Goal: Task Accomplishment & Management: Complete application form

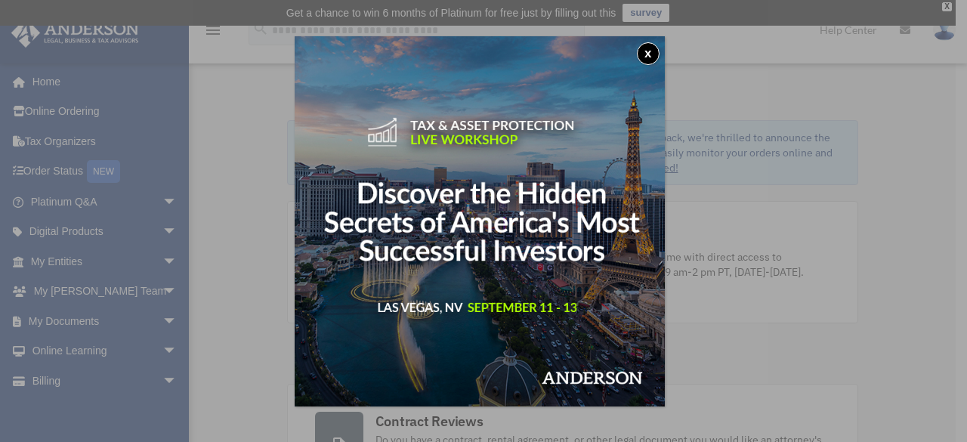
click at [63, 168] on div "x" at bounding box center [483, 221] width 967 height 442
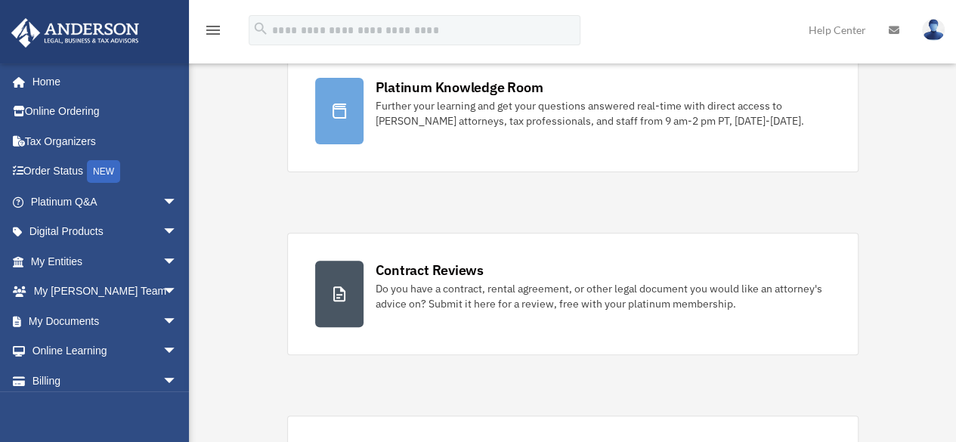
scroll to position [227, 0]
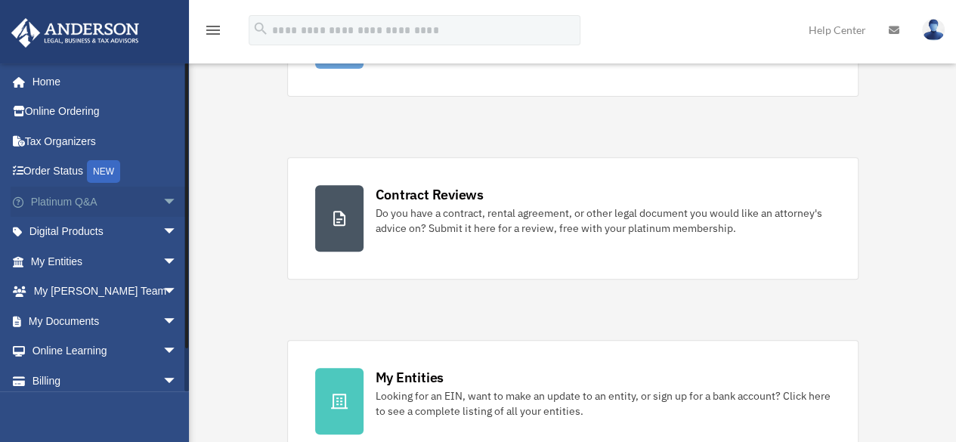
click at [80, 203] on link "Platinum Q&A arrow_drop_down" at bounding box center [106, 202] width 190 height 30
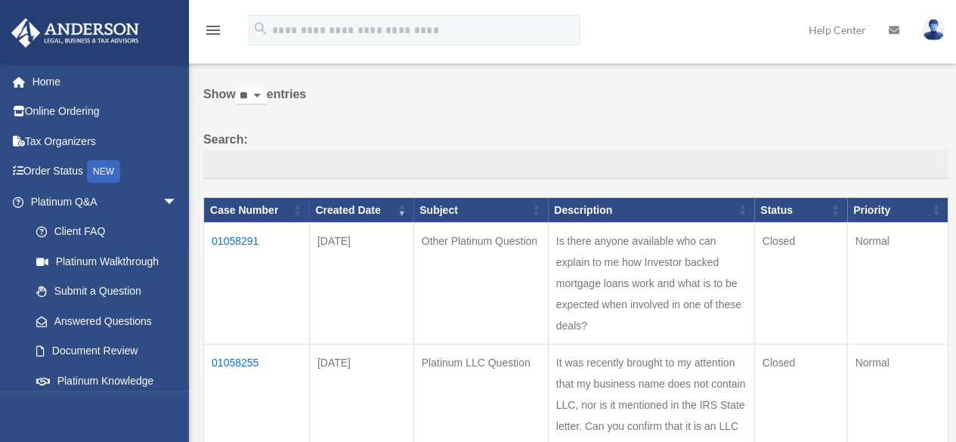
scroll to position [151, 0]
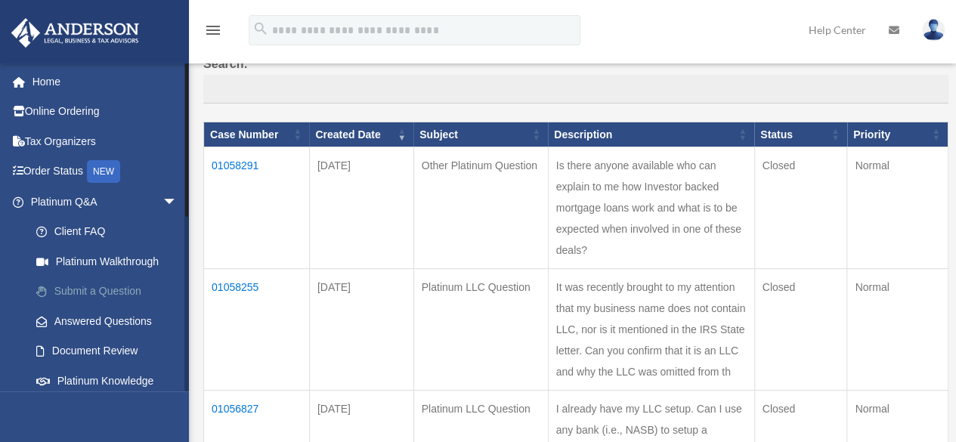
click at [82, 295] on link "Submit a Question" at bounding box center [110, 292] width 179 height 30
click at [79, 325] on link "Answered Questions" at bounding box center [110, 321] width 179 height 30
click at [79, 348] on link "Document Review" at bounding box center [110, 351] width 179 height 30
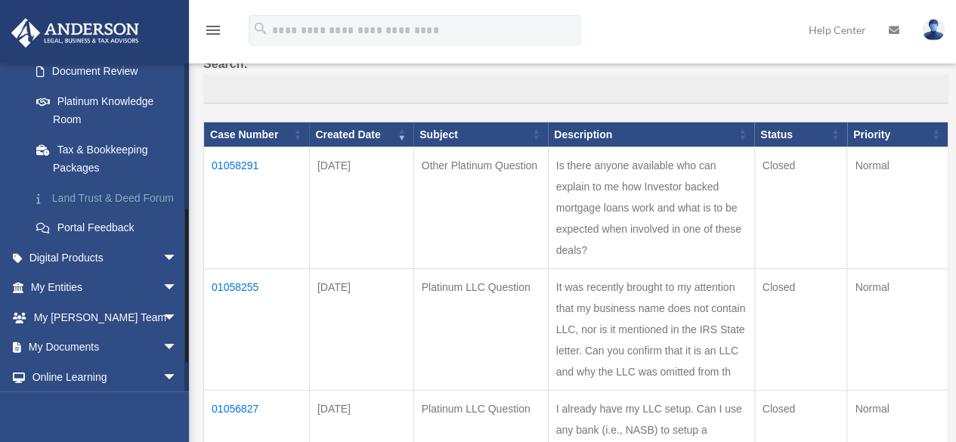
scroll to position [302, 0]
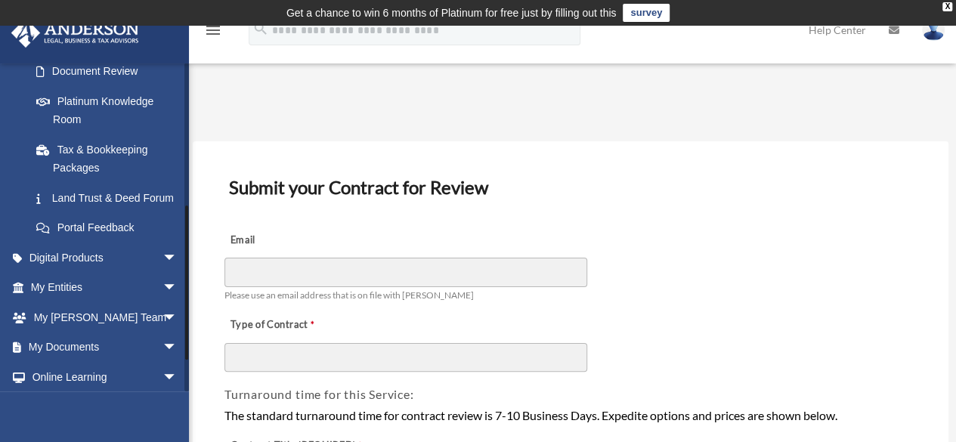
scroll to position [302, 0]
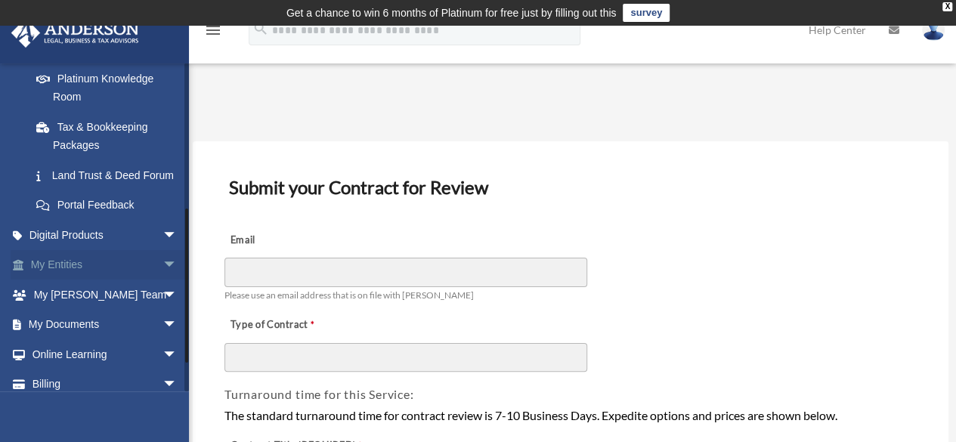
click at [73, 280] on link "My Entities arrow_drop_down" at bounding box center [106, 265] width 190 height 30
click at [66, 280] on link "My Entities arrow_drop_down" at bounding box center [106, 265] width 190 height 30
click at [162, 281] on span "arrow_drop_down" at bounding box center [177, 265] width 30 height 31
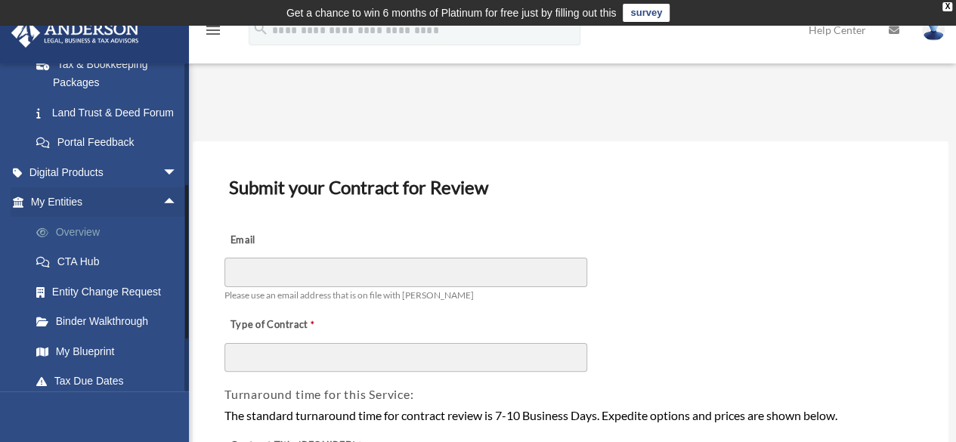
scroll to position [378, 0]
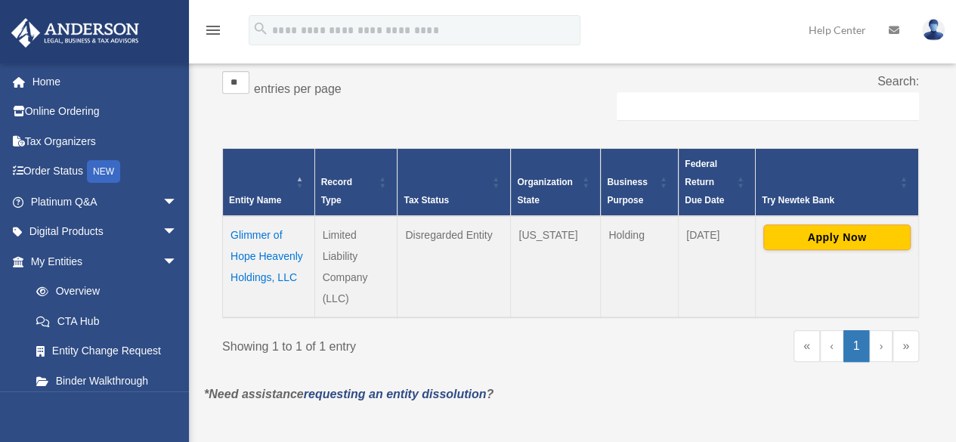
scroll to position [302, 0]
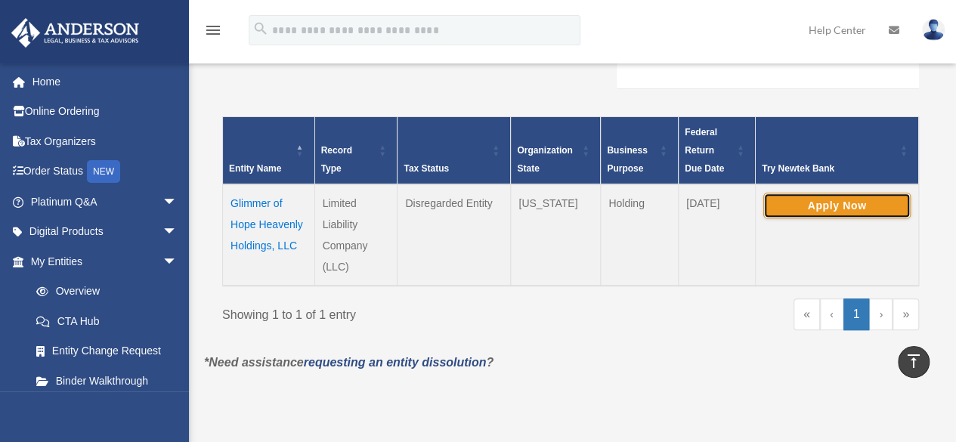
click at [827, 202] on button "Apply Now" at bounding box center [836, 206] width 147 height 26
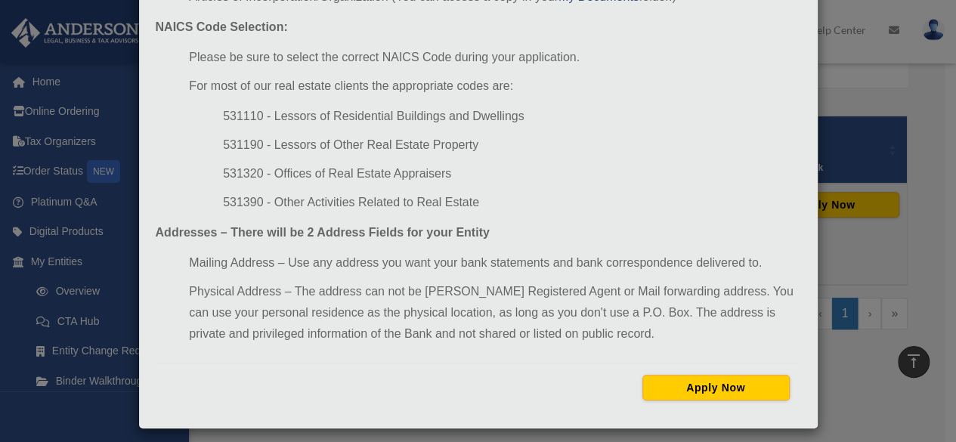
scroll to position [249, 0]
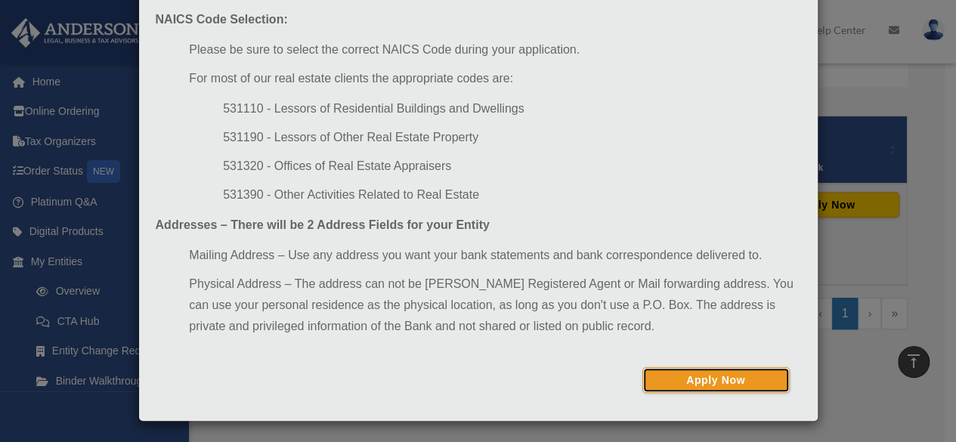
click at [692, 367] on button "Apply Now" at bounding box center [715, 380] width 147 height 26
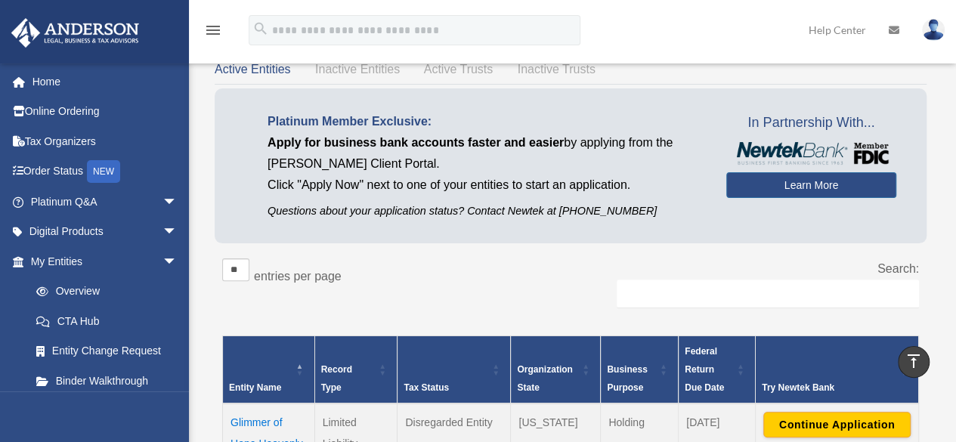
scroll to position [76, 0]
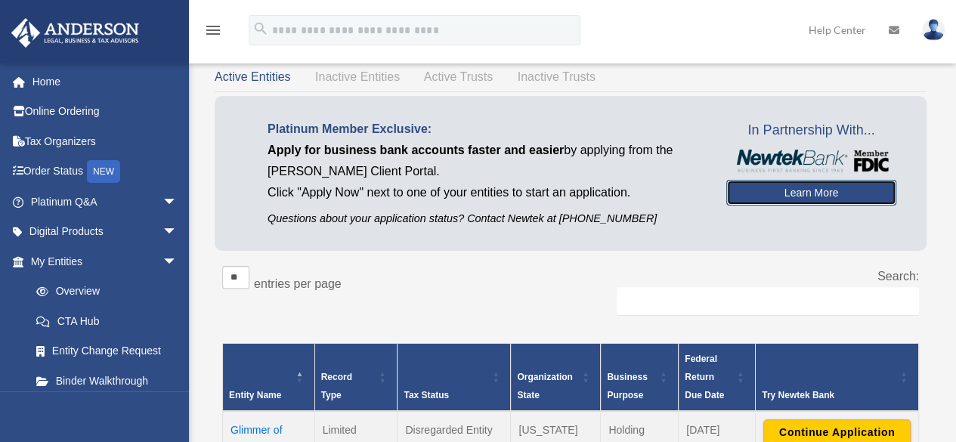
click at [793, 194] on link "Learn More" at bounding box center [811, 193] width 170 height 26
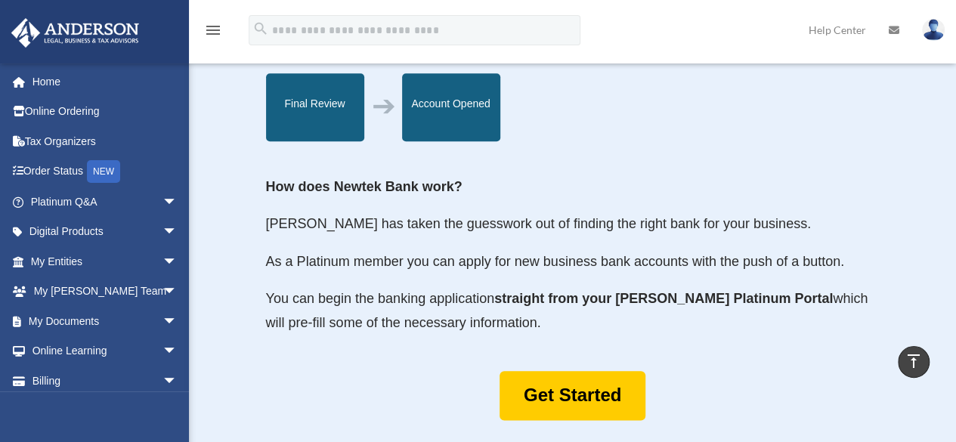
scroll to position [755, 0]
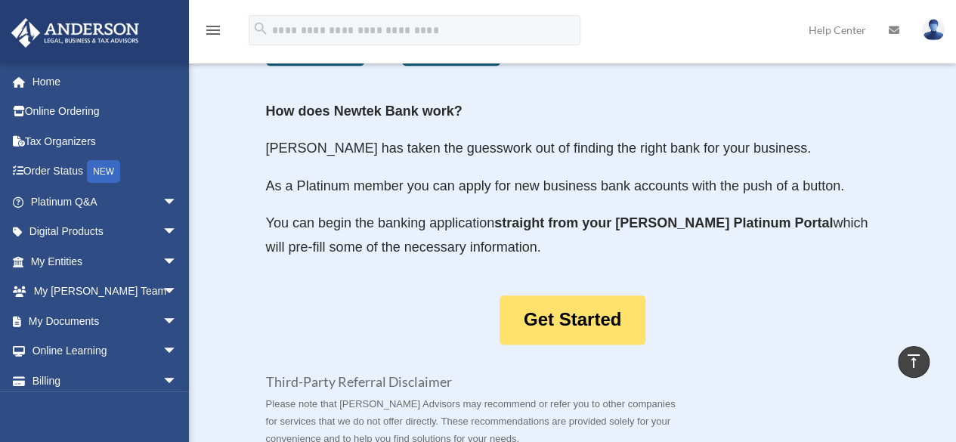
click at [562, 320] on link "Get Started" at bounding box center [572, 319] width 146 height 49
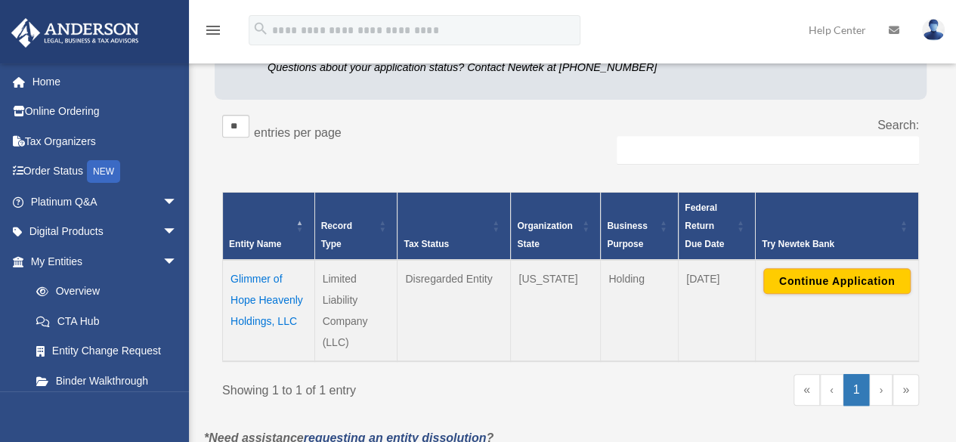
scroll to position [302, 0]
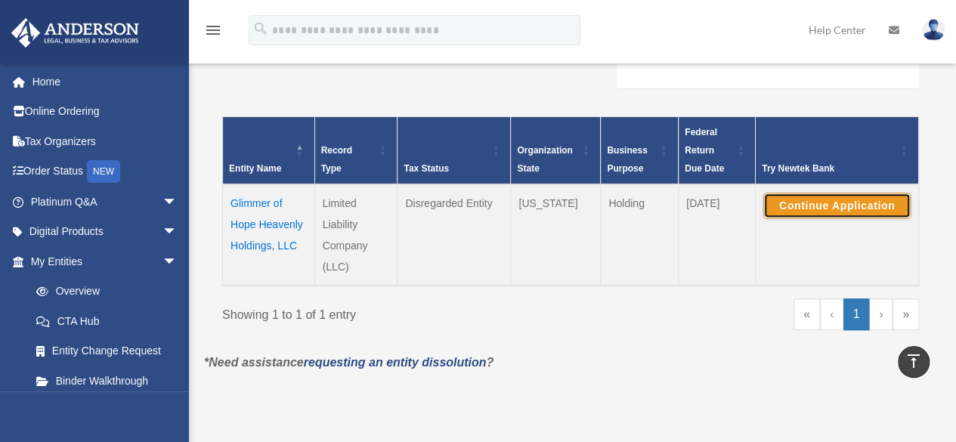
click at [837, 200] on button "Continue Application" at bounding box center [836, 206] width 147 height 26
